Goal: Transaction & Acquisition: Purchase product/service

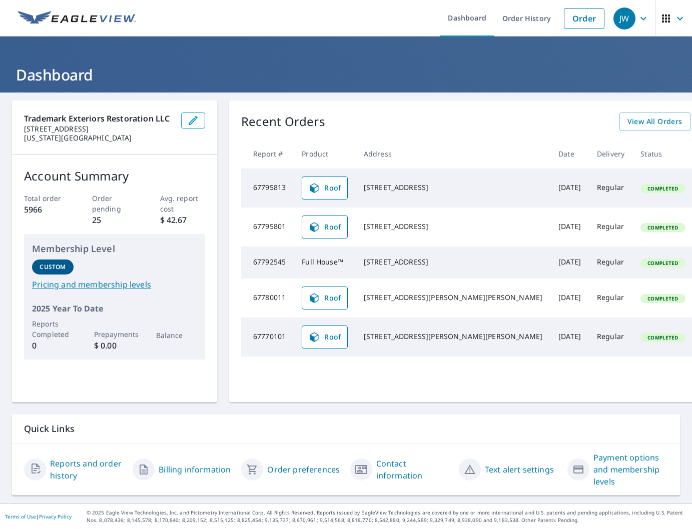
scroll to position [8, 0]
click at [620, 122] on link "View All Orders" at bounding box center [655, 122] width 71 height 19
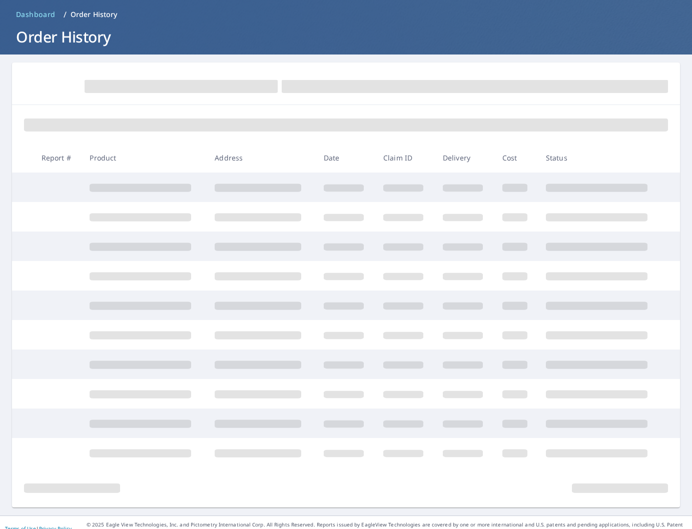
scroll to position [50, 0]
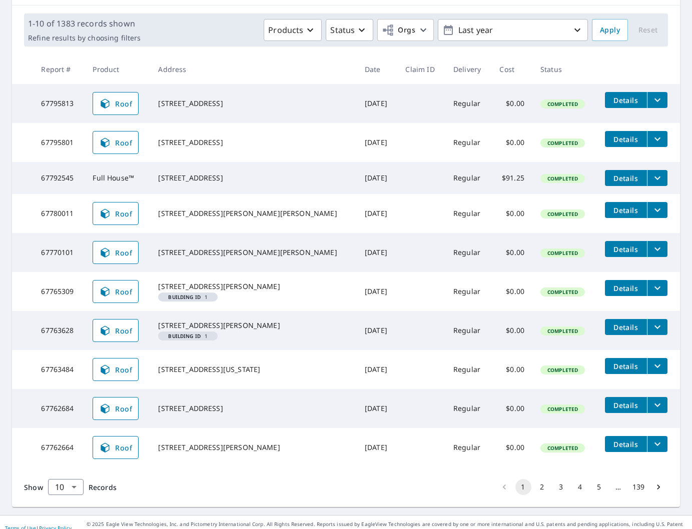
scroll to position [168, 0]
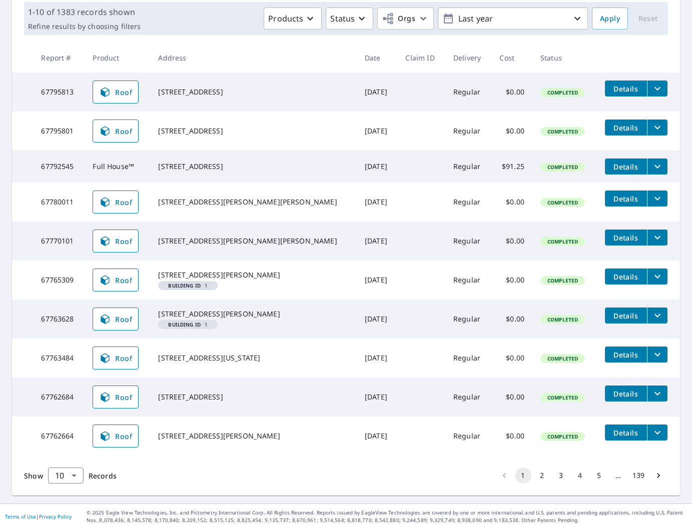
click at [544, 472] on button "2" at bounding box center [542, 476] width 16 height 16
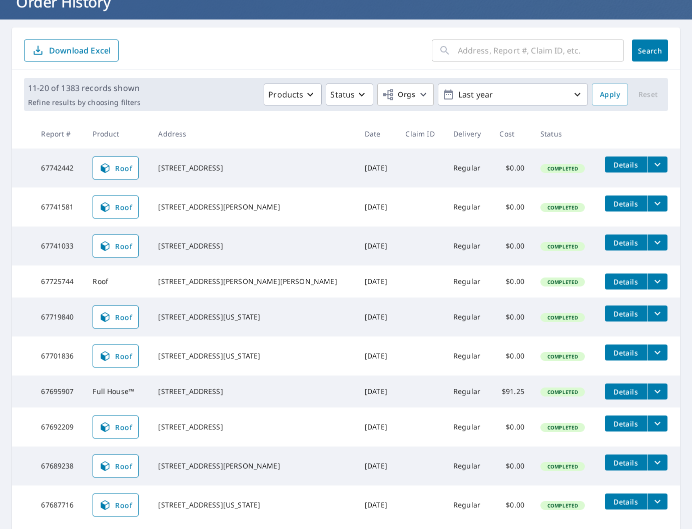
scroll to position [150, 0]
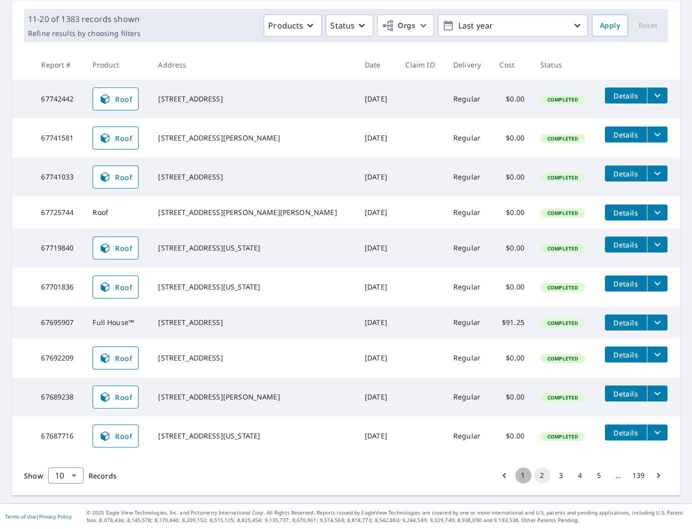
click at [522, 478] on button "1" at bounding box center [523, 476] width 16 height 16
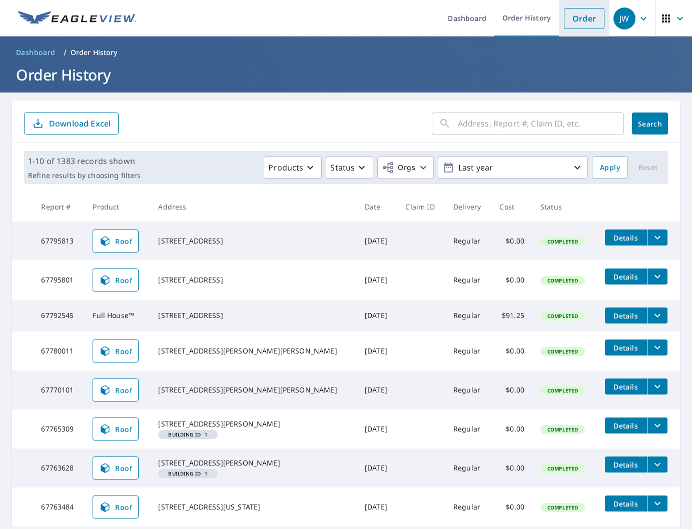
click at [594, 21] on link "Order" at bounding box center [584, 18] width 41 height 21
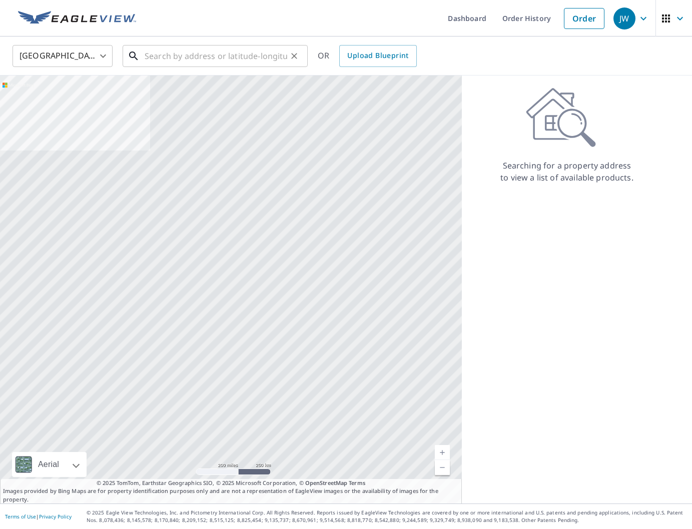
click at [214, 49] on input "text" at bounding box center [216, 56] width 143 height 28
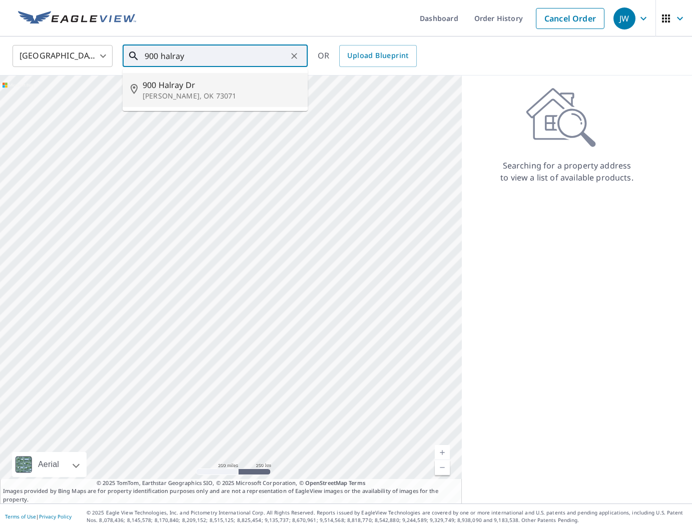
click at [189, 83] on span "900 Halray Dr" at bounding box center [221, 85] width 157 height 12
type input "[STREET_ADDRESS][PERSON_NAME]"
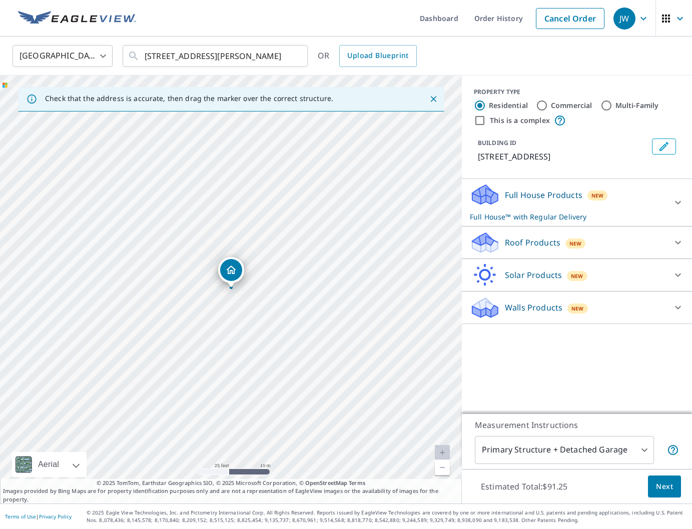
click at [555, 244] on p "Roof Products" at bounding box center [533, 243] width 56 height 12
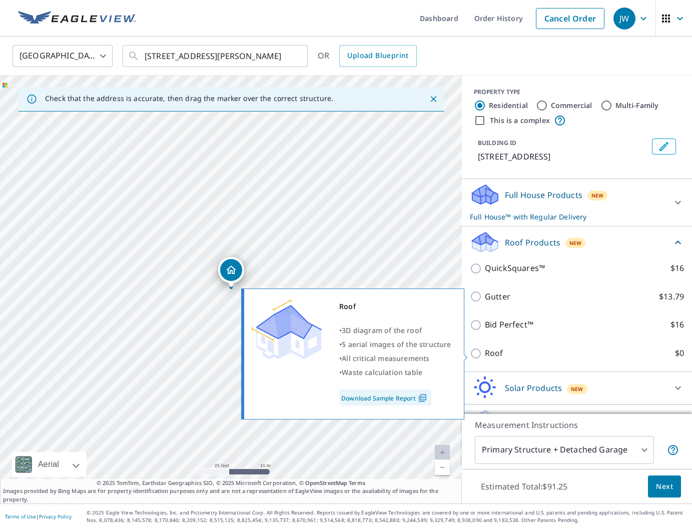
click at [492, 360] on p "Roof" at bounding box center [494, 353] width 19 height 13
click at [485, 360] on input "Roof $0" at bounding box center [477, 354] width 15 height 12
checkbox input "true"
type input "3"
checkbox input "false"
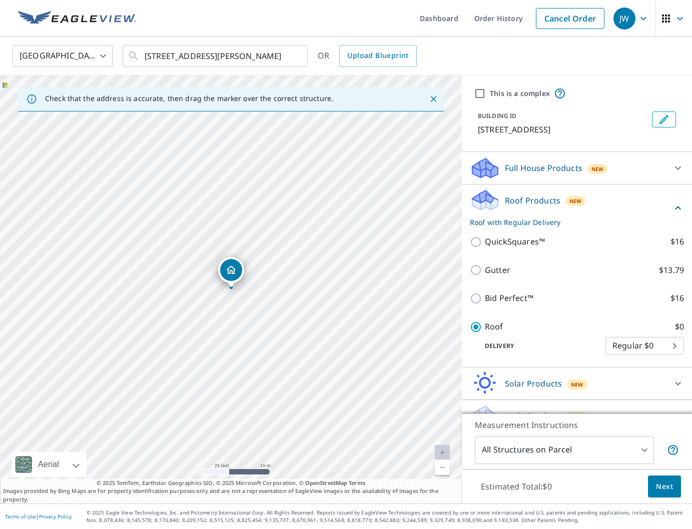
click at [663, 482] on span "Next" at bounding box center [664, 487] width 17 height 13
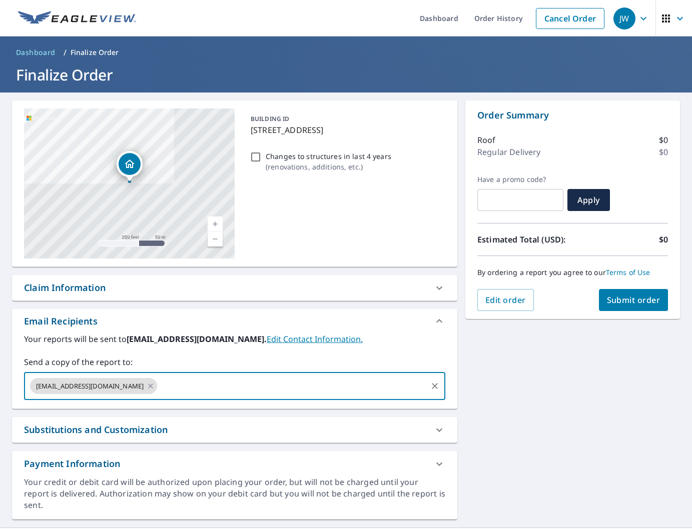
click at [219, 393] on input "text" at bounding box center [292, 386] width 267 height 19
type input "[EMAIL_ADDRESS][DOMAIN_NAME]"
type input "[PERSON_NAME]"
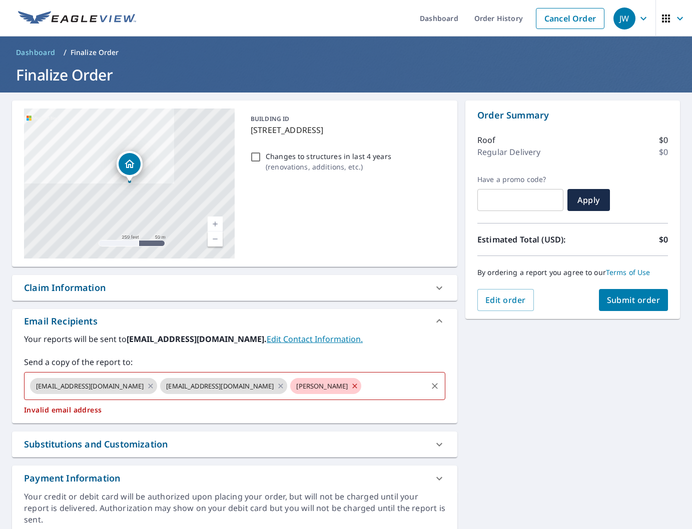
click at [351, 387] on icon at bounding box center [355, 386] width 8 height 11
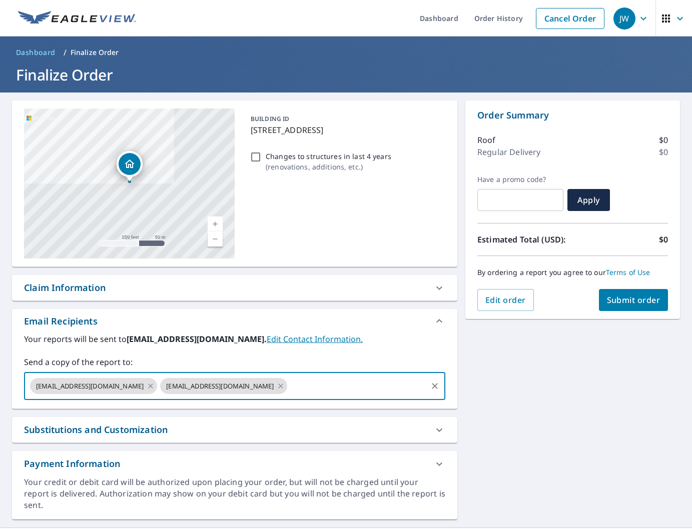
paste input "[PERSON_NAME][EMAIL_ADDRESS][DOMAIN_NAME]"
type input "[PERSON_NAME][EMAIL_ADDRESS][DOMAIN_NAME]"
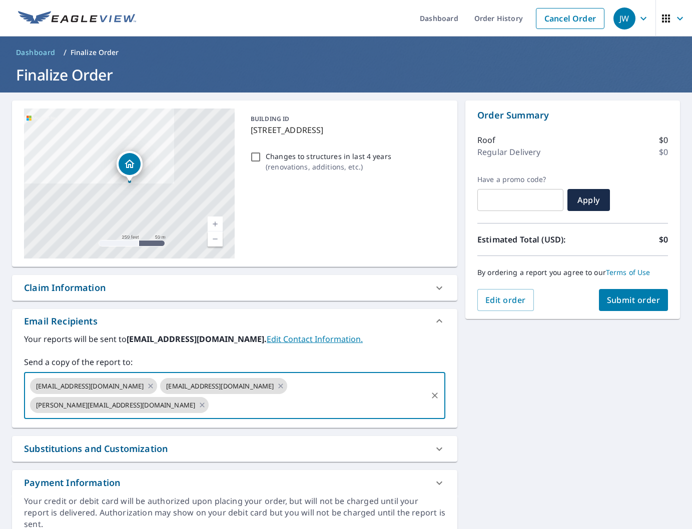
click at [611, 303] on span "Submit order" at bounding box center [634, 300] width 54 height 11
